Goal: Task Accomplishment & Management: Manage account settings

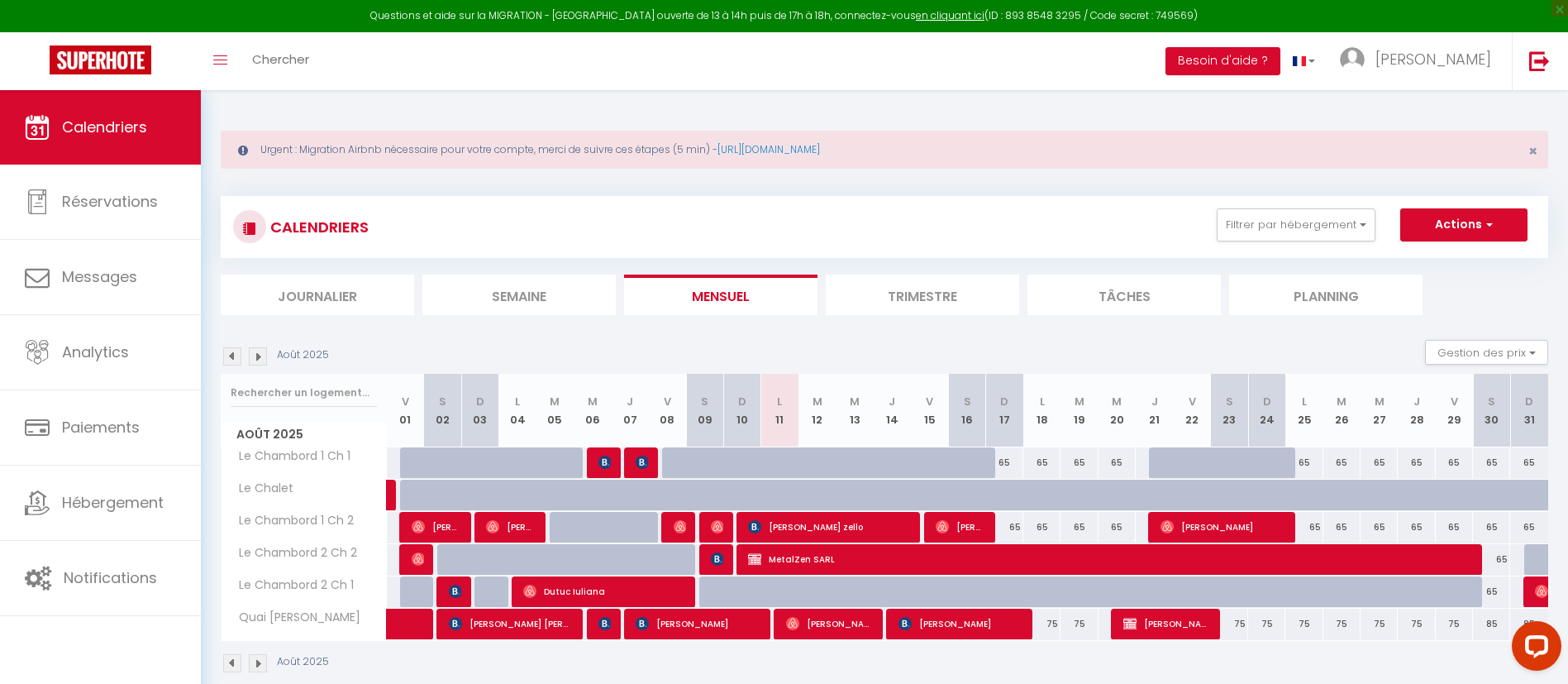
click at [237, 356] on img at bounding box center [232, 356] width 18 height 18
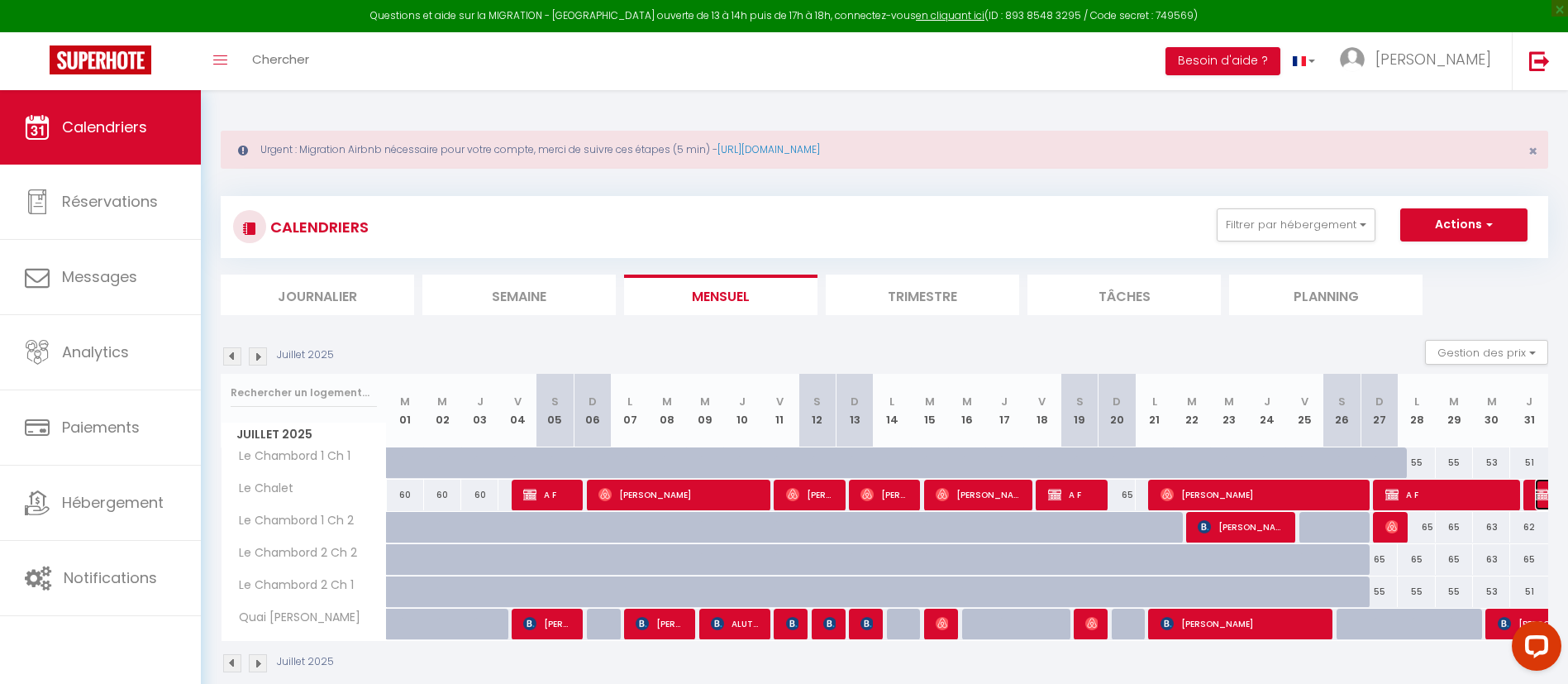
click at [1545, 498] on img at bounding box center [1542, 495] width 14 height 14
select select "OK"
select select "KO"
select select "0"
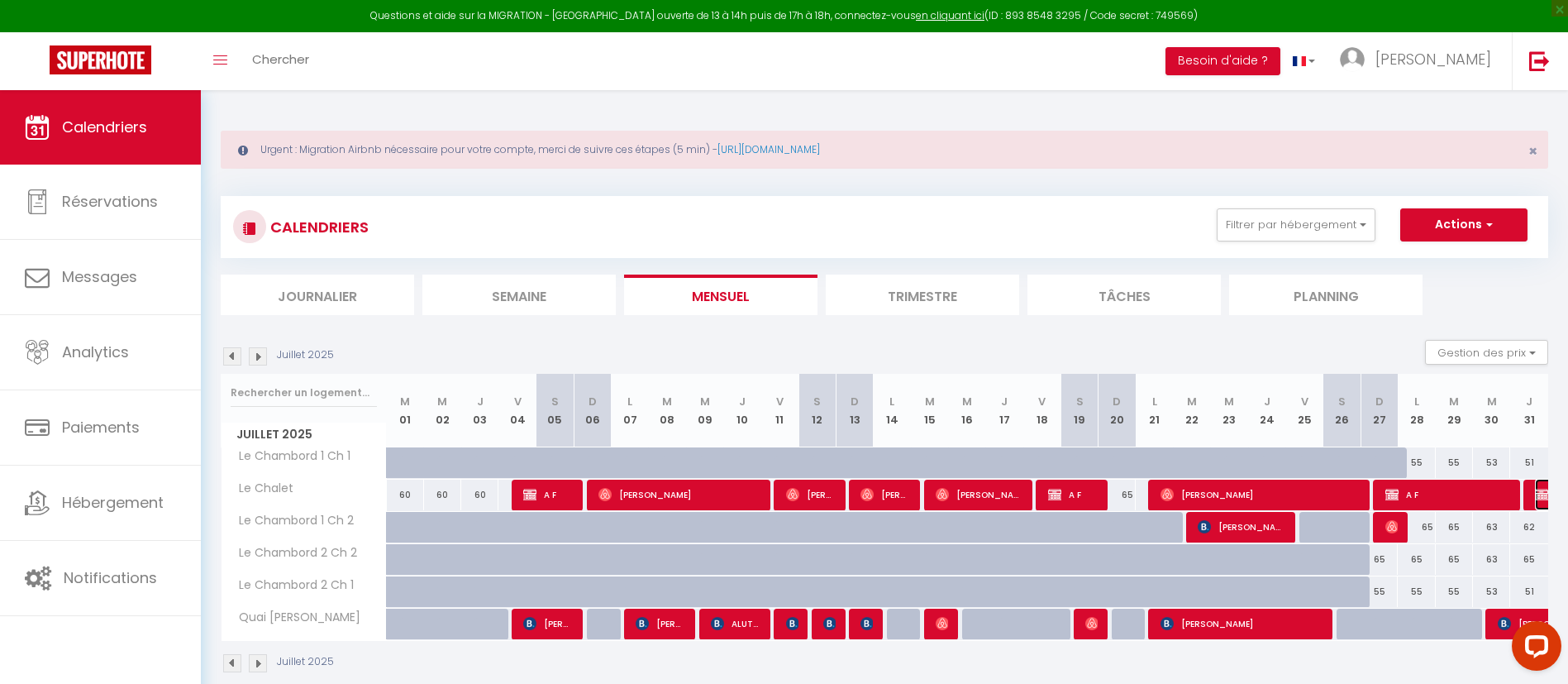
select select "1"
select select
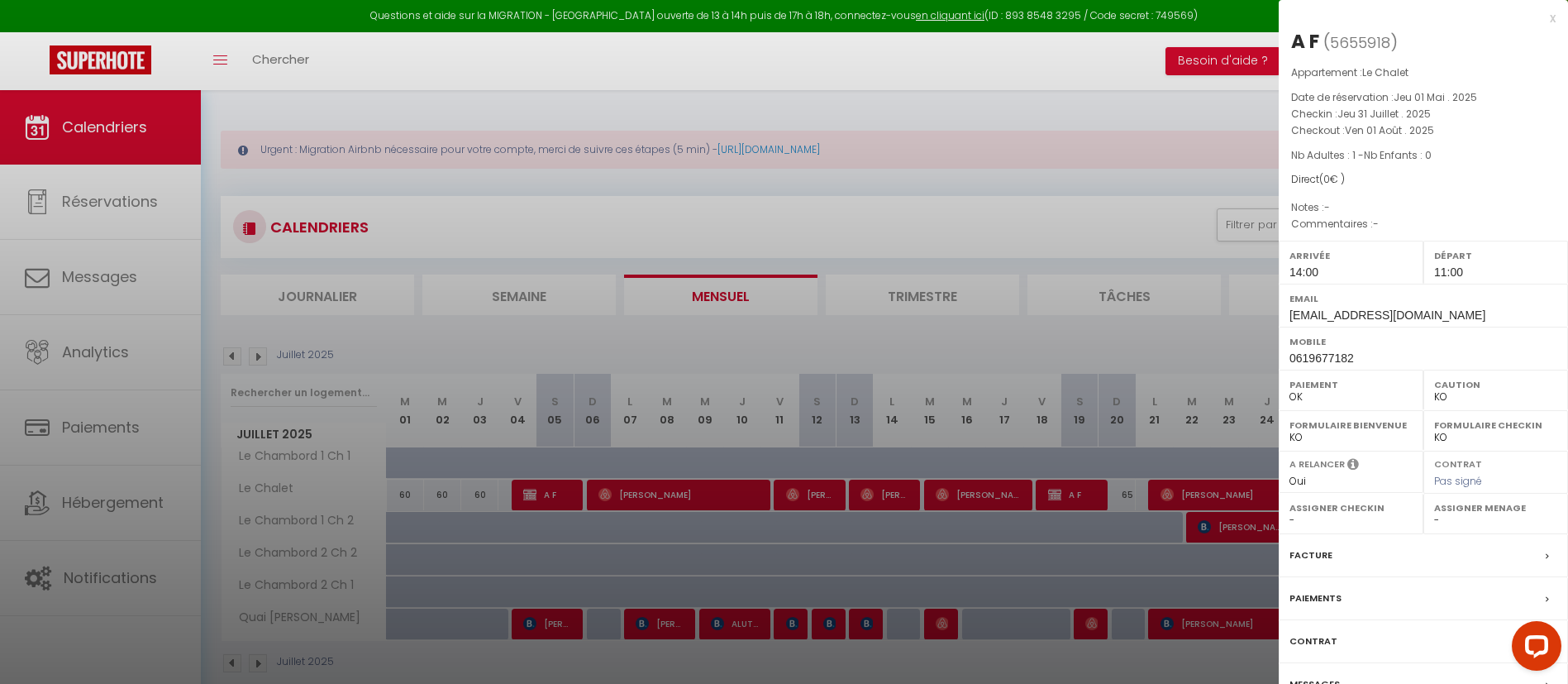
click at [1548, 11] on div "x" at bounding box center [1417, 18] width 277 height 20
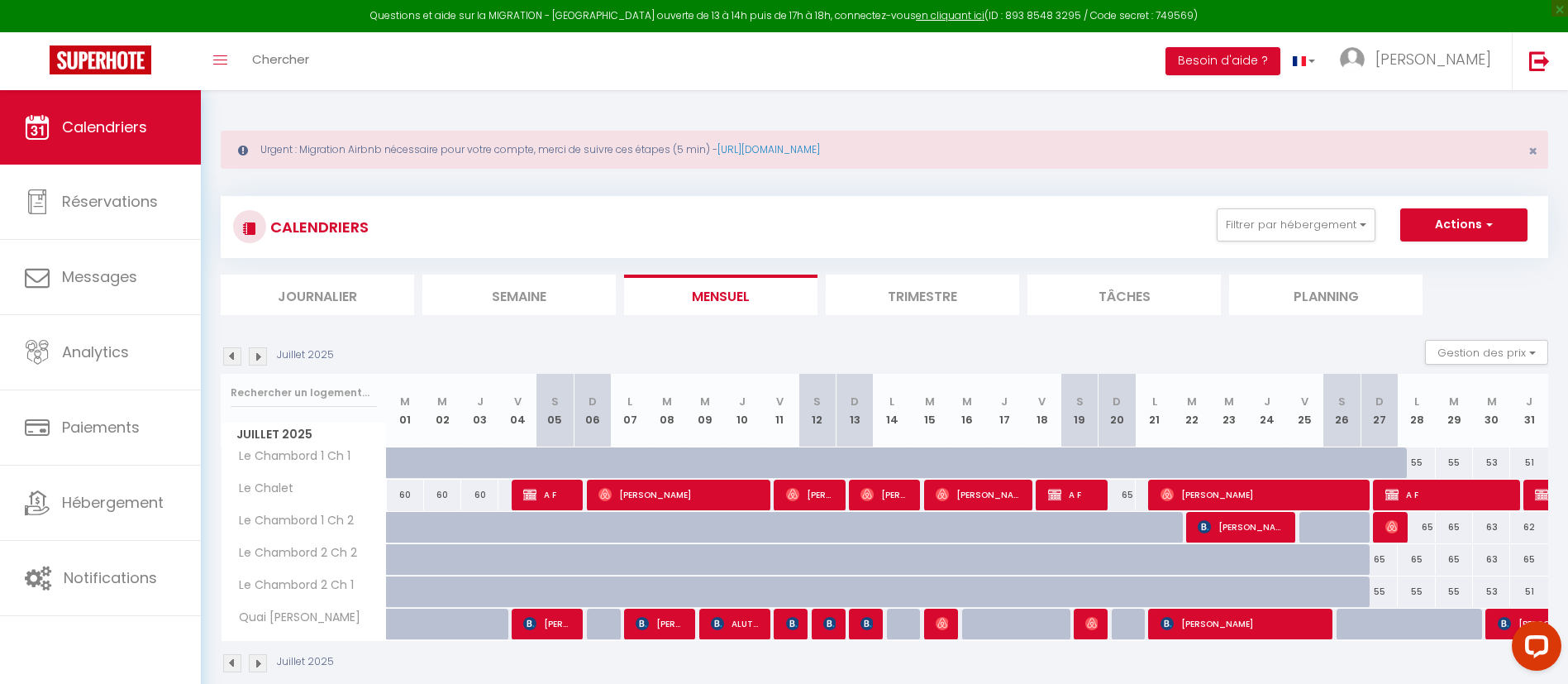
click at [265, 356] on img at bounding box center [257, 356] width 18 height 18
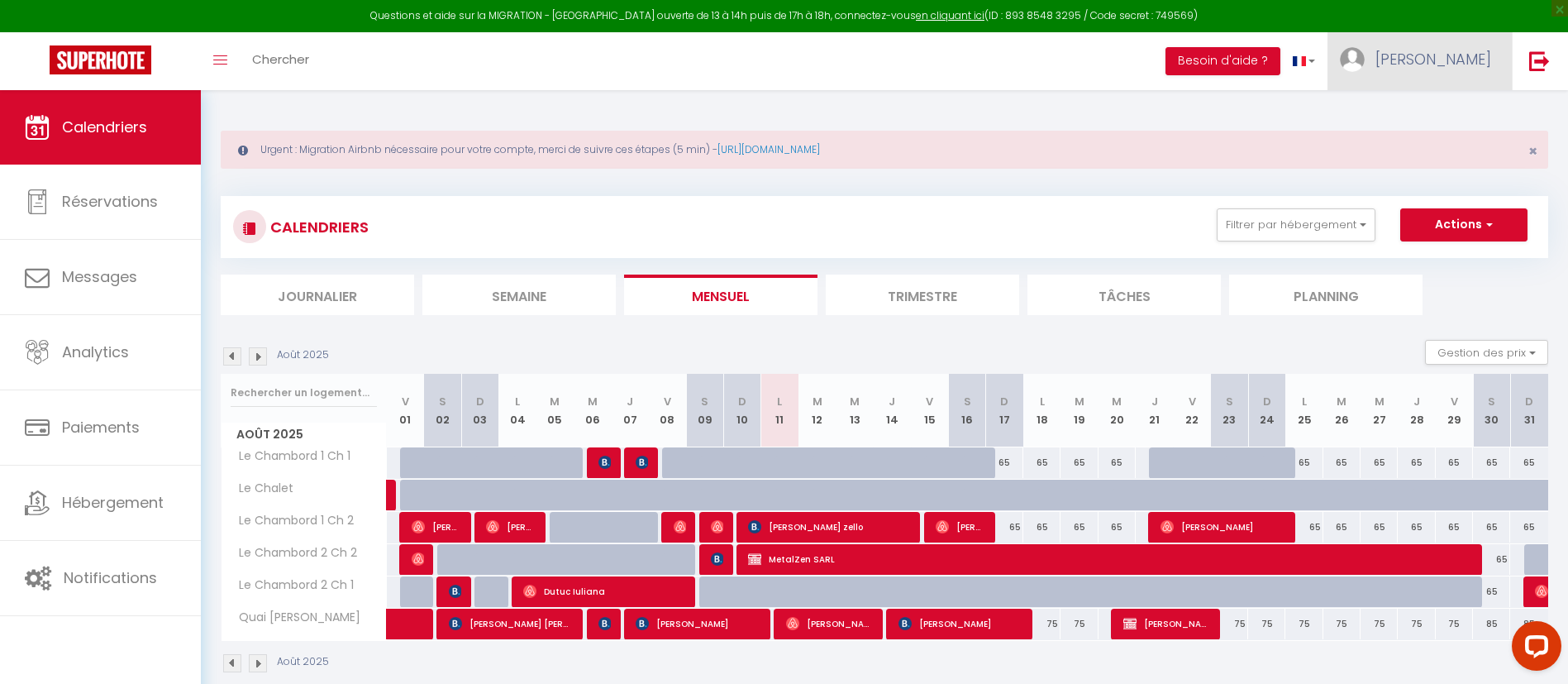
click at [1482, 59] on span "[PERSON_NAME]" at bounding box center [1433, 59] width 115 height 20
click at [1448, 107] on link "Paramètres" at bounding box center [1446, 115] width 122 height 28
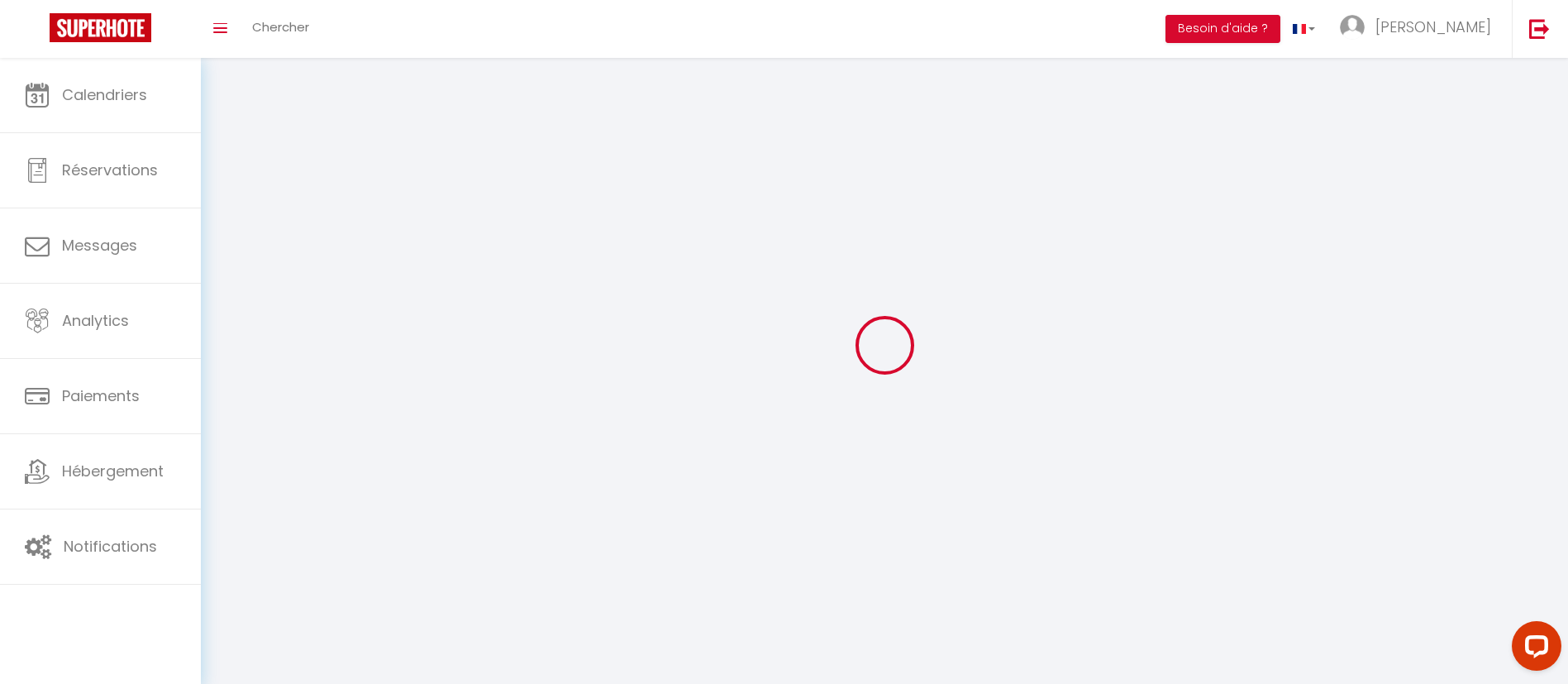
select select
type input "[PERSON_NAME]"
type input "AUZENET"
type input "0768153858"
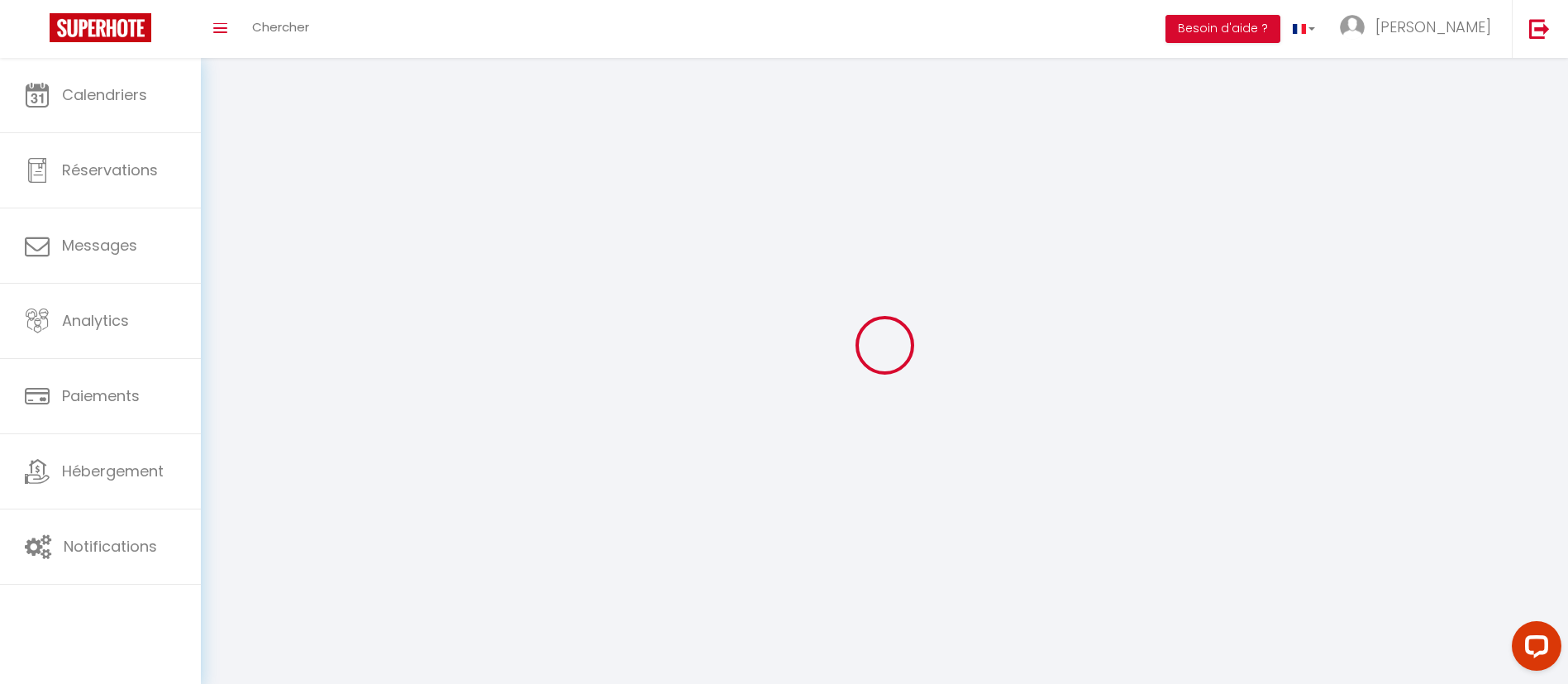
type input "[STREET_ADDRESS]"
type input "53000"
type input "[GEOGRAPHIC_DATA]"
type input "XMxCOJIxh5nGW22KGjyhEl7OY"
type input "UD1ucwHjnt3GpGGRXlaUOE9sG"
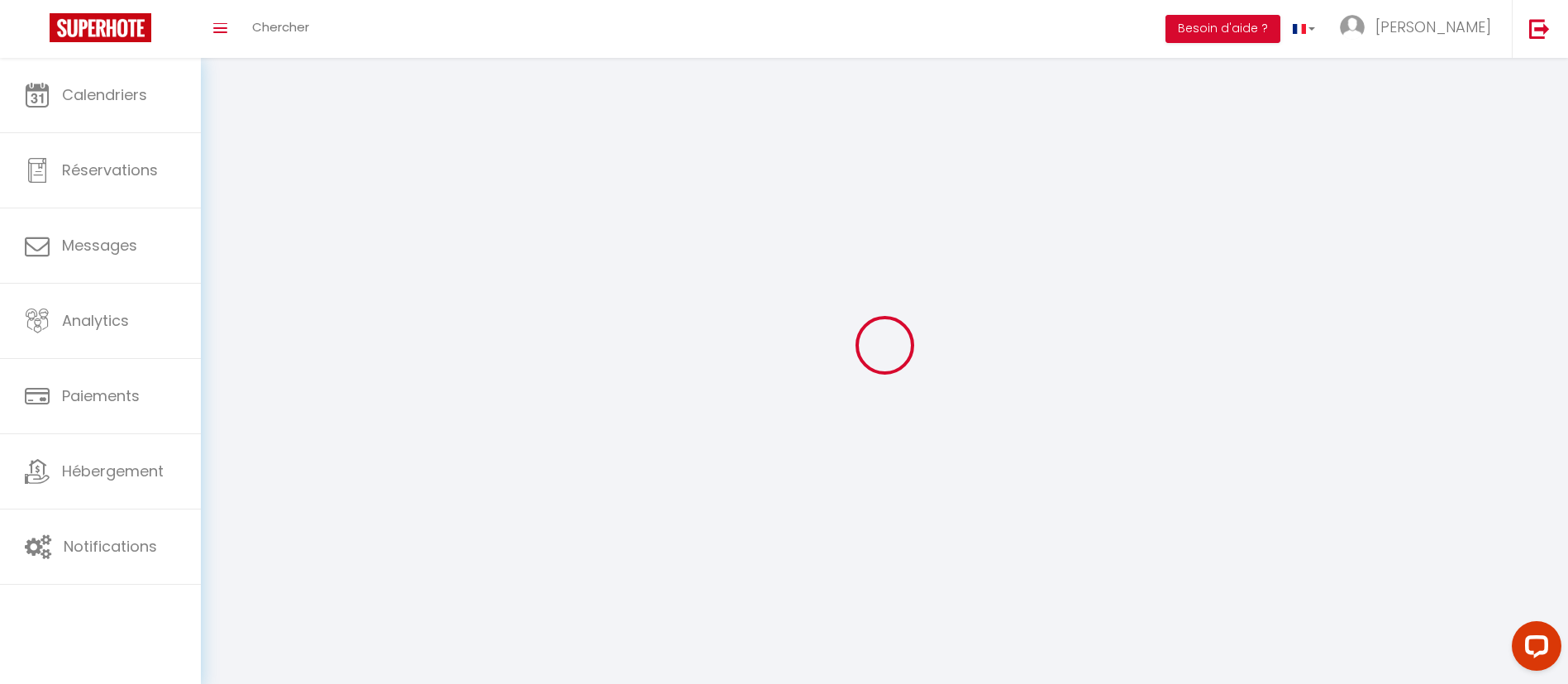
type input "[URL][DOMAIN_NAME]"
type input "QN71929"
select select "28"
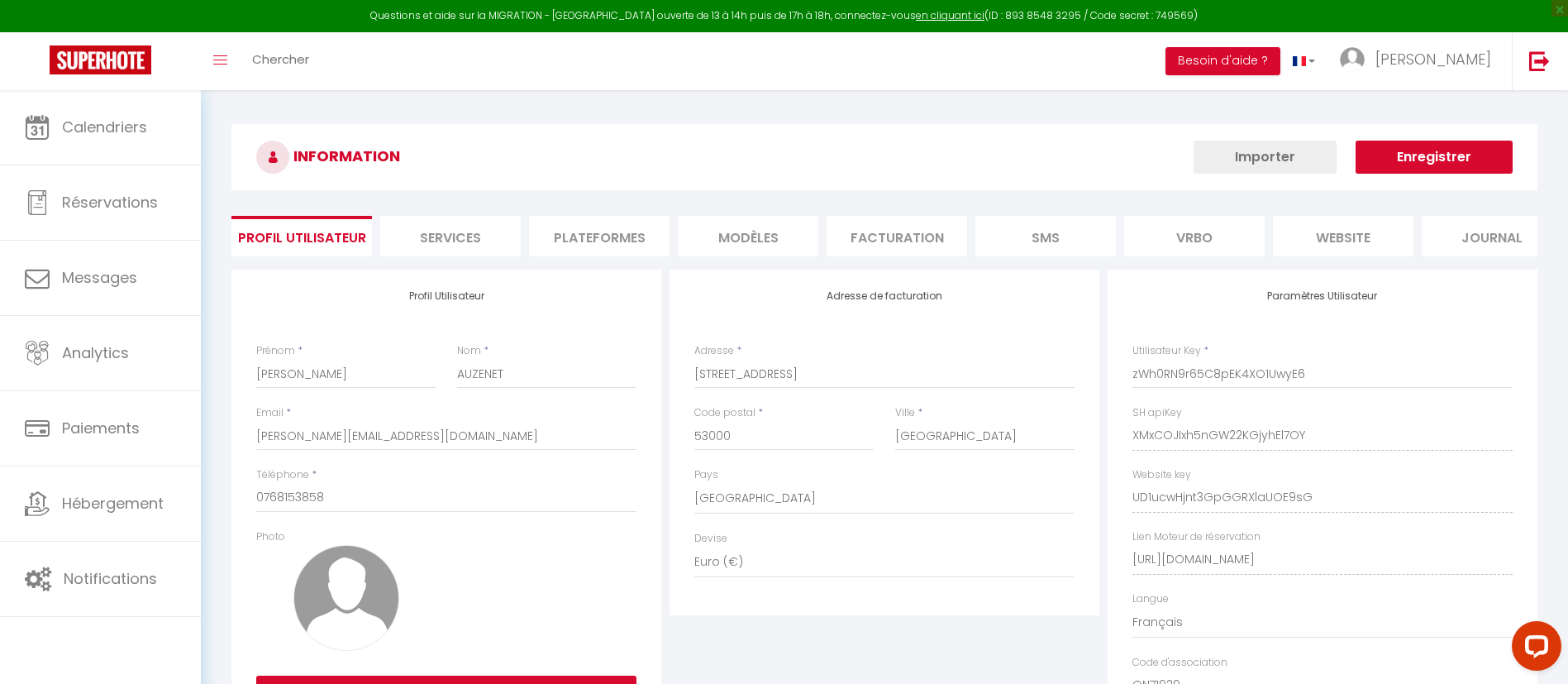
type input "XMxCOJIxh5nGW22KGjyhEl7OY"
type input "UD1ucwHjnt3GpGGRXlaUOE9sG"
type input "[URL][DOMAIN_NAME]"
select select "fr"
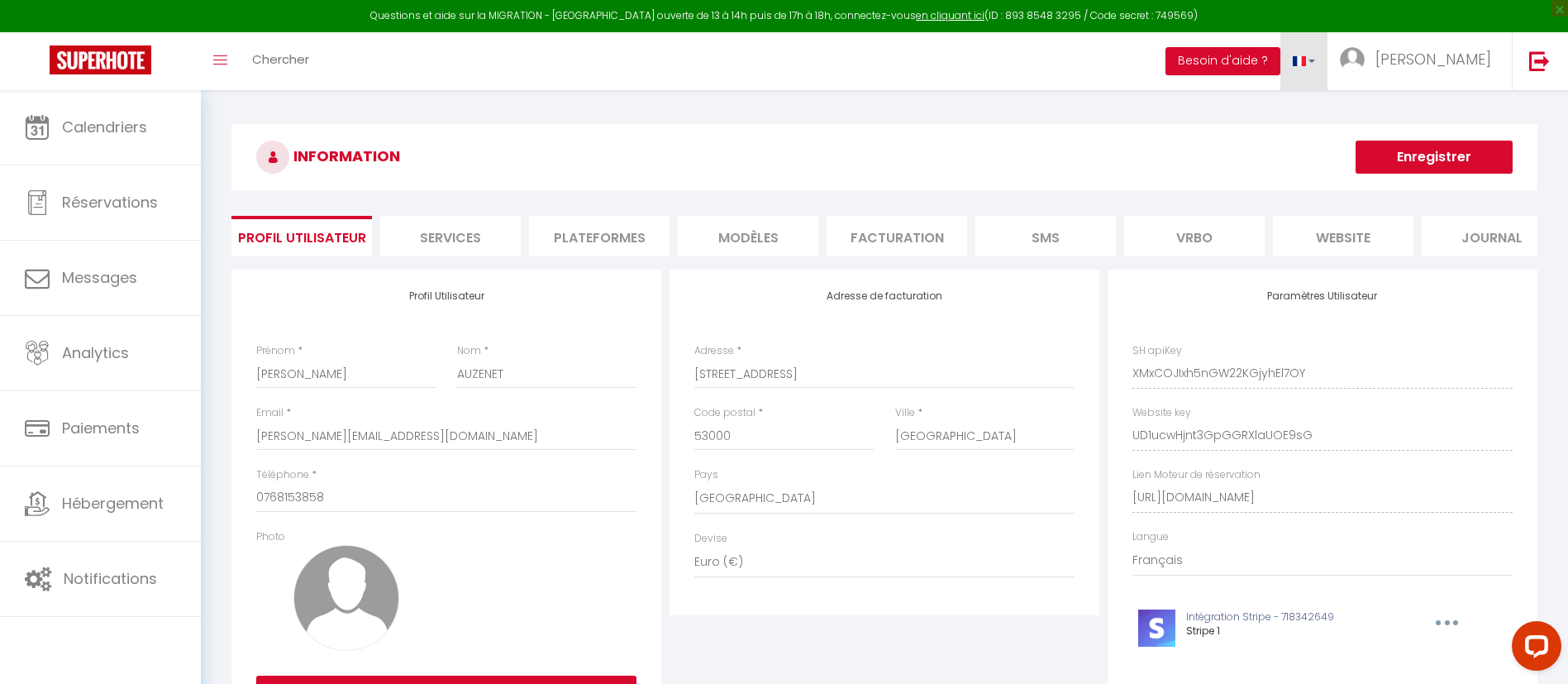
click at [1306, 59] on span at bounding box center [1299, 61] width 14 height 10
click at [1475, 62] on span "[PERSON_NAME]" at bounding box center [1433, 59] width 115 height 20
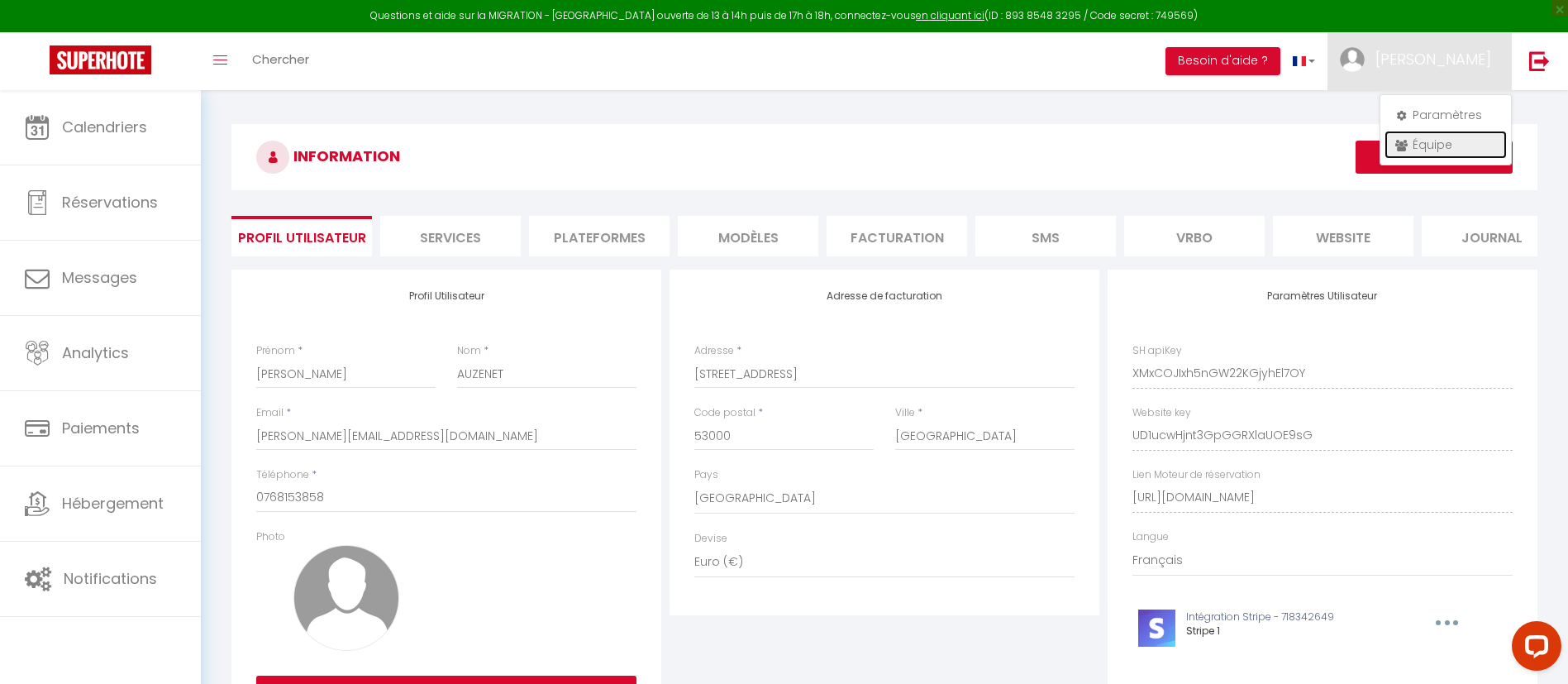
click at [1436, 141] on link "Équipe" at bounding box center [1446, 144] width 122 height 28
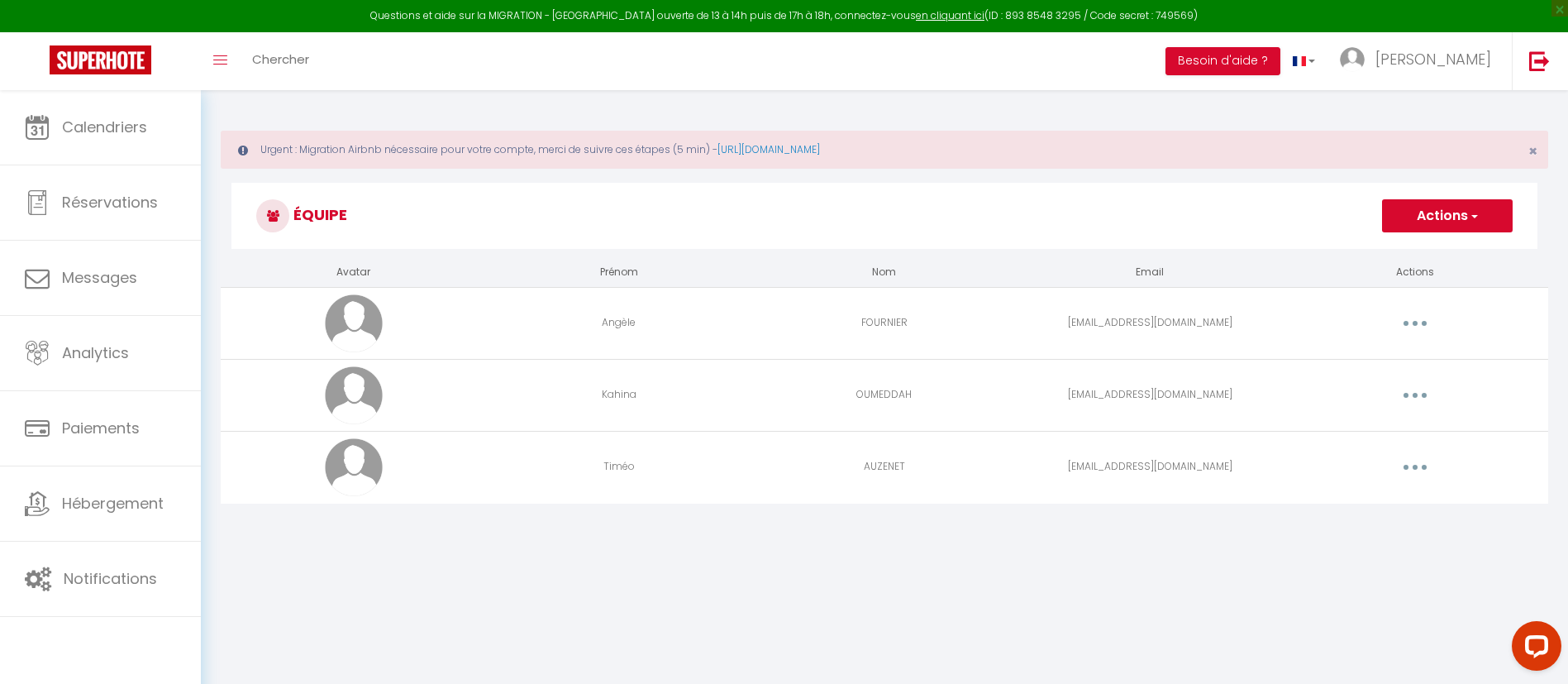
click at [1412, 321] on button "button" at bounding box center [1415, 322] width 47 height 26
click at [1361, 391] on link "Supprimer" at bounding box center [1372, 390] width 122 height 28
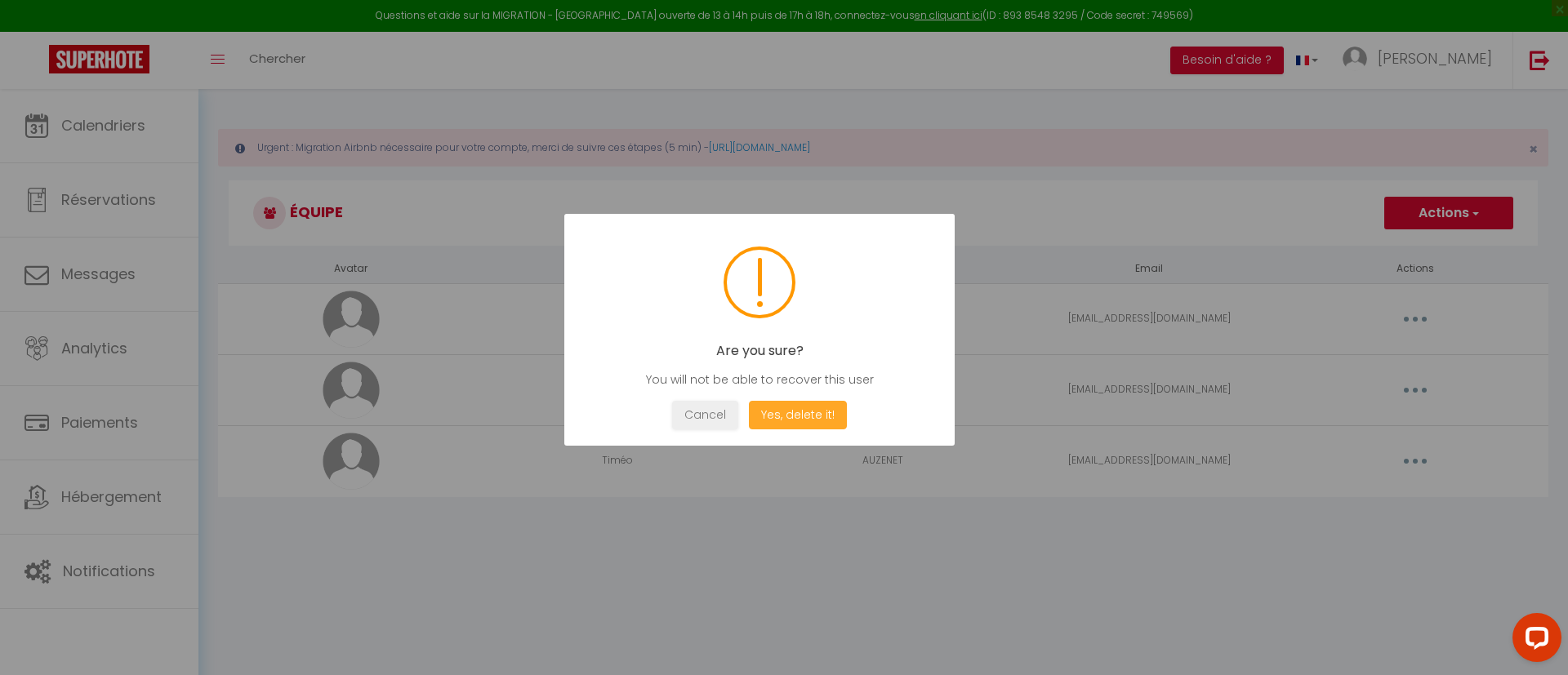
click at [810, 410] on button "Yes, delete it!" at bounding box center [798, 415] width 98 height 28
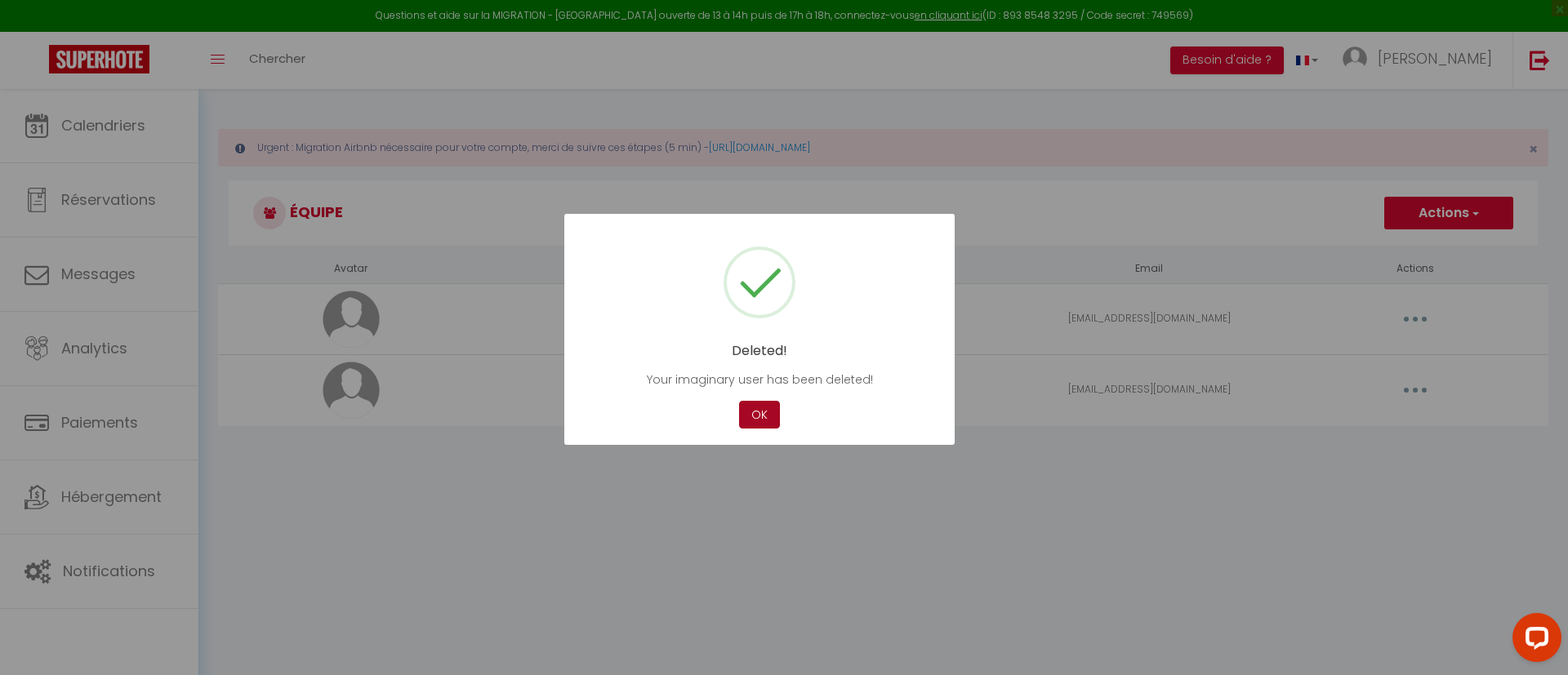
click at [762, 415] on button "OK" at bounding box center [759, 415] width 41 height 28
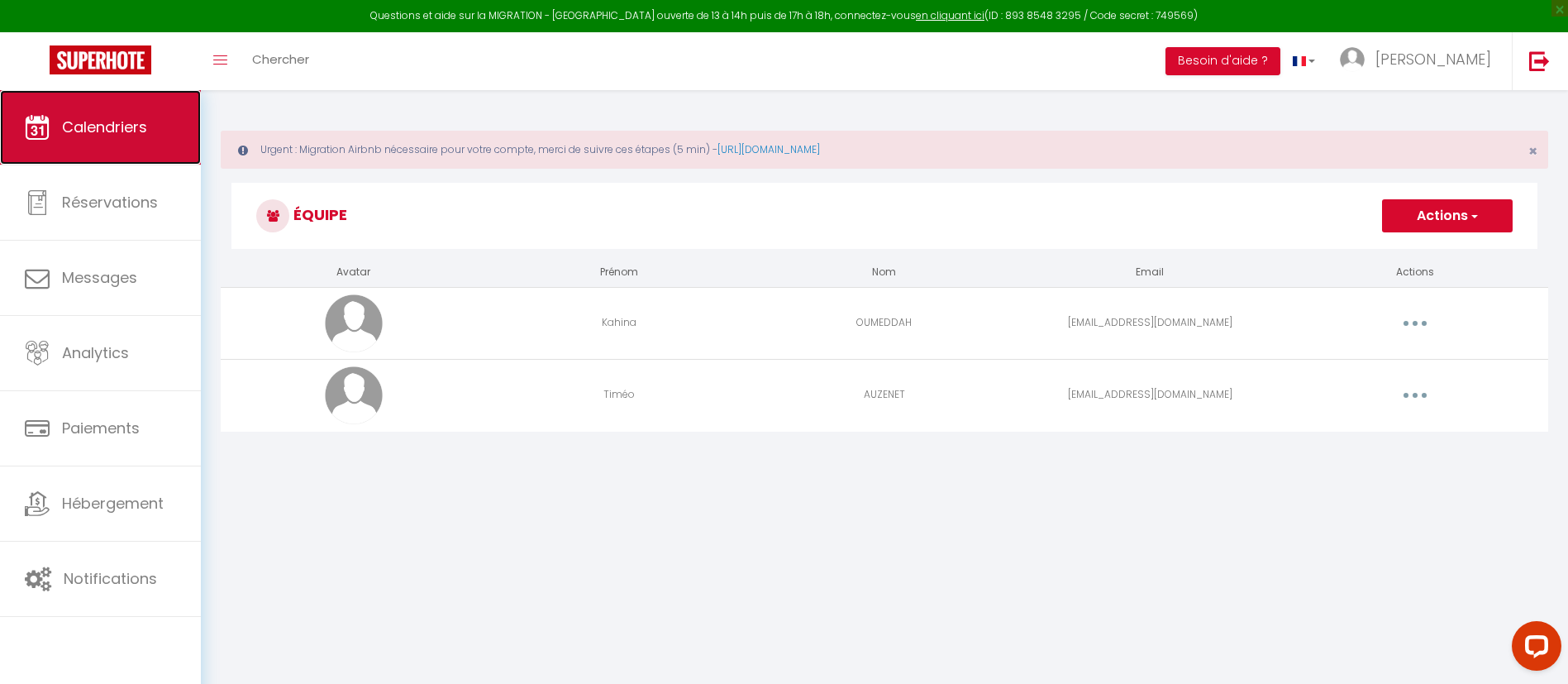
click at [130, 135] on span "Calendriers" at bounding box center [104, 126] width 85 height 20
